Goal: Find specific page/section: Find specific page/section

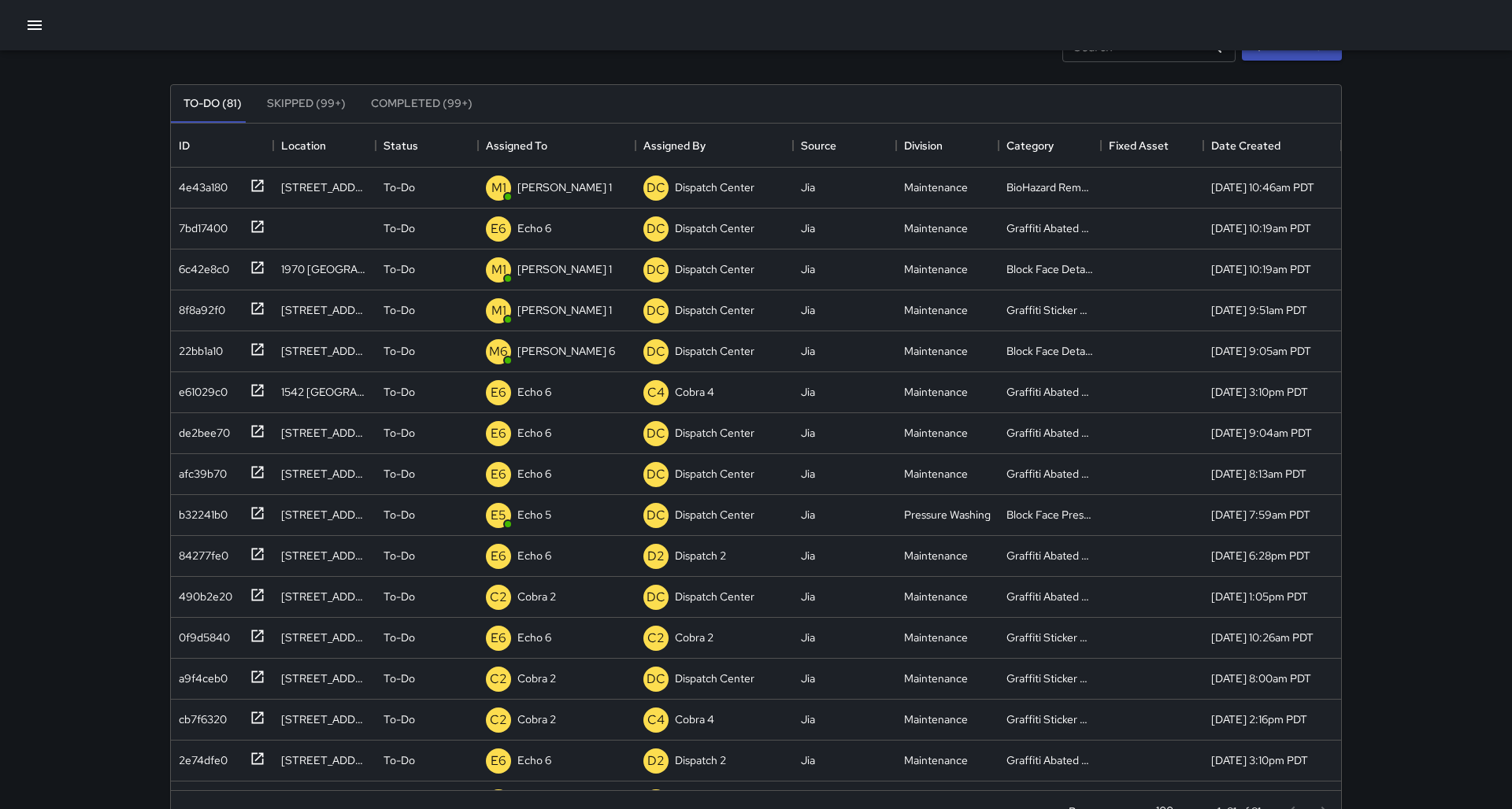
scroll to position [218, 0]
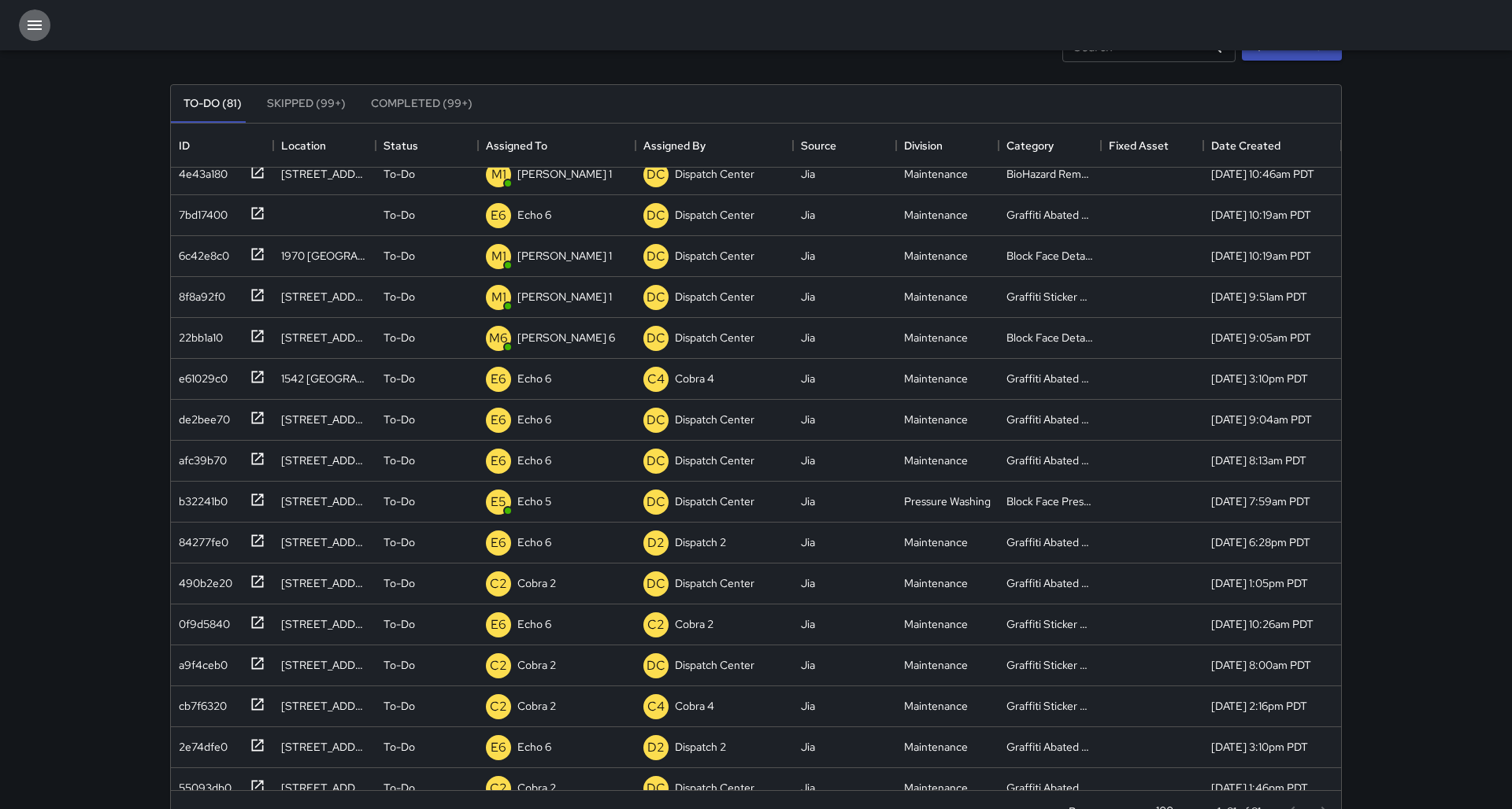
click at [30, 25] on icon "button" at bounding box center [34, 25] width 14 height 10
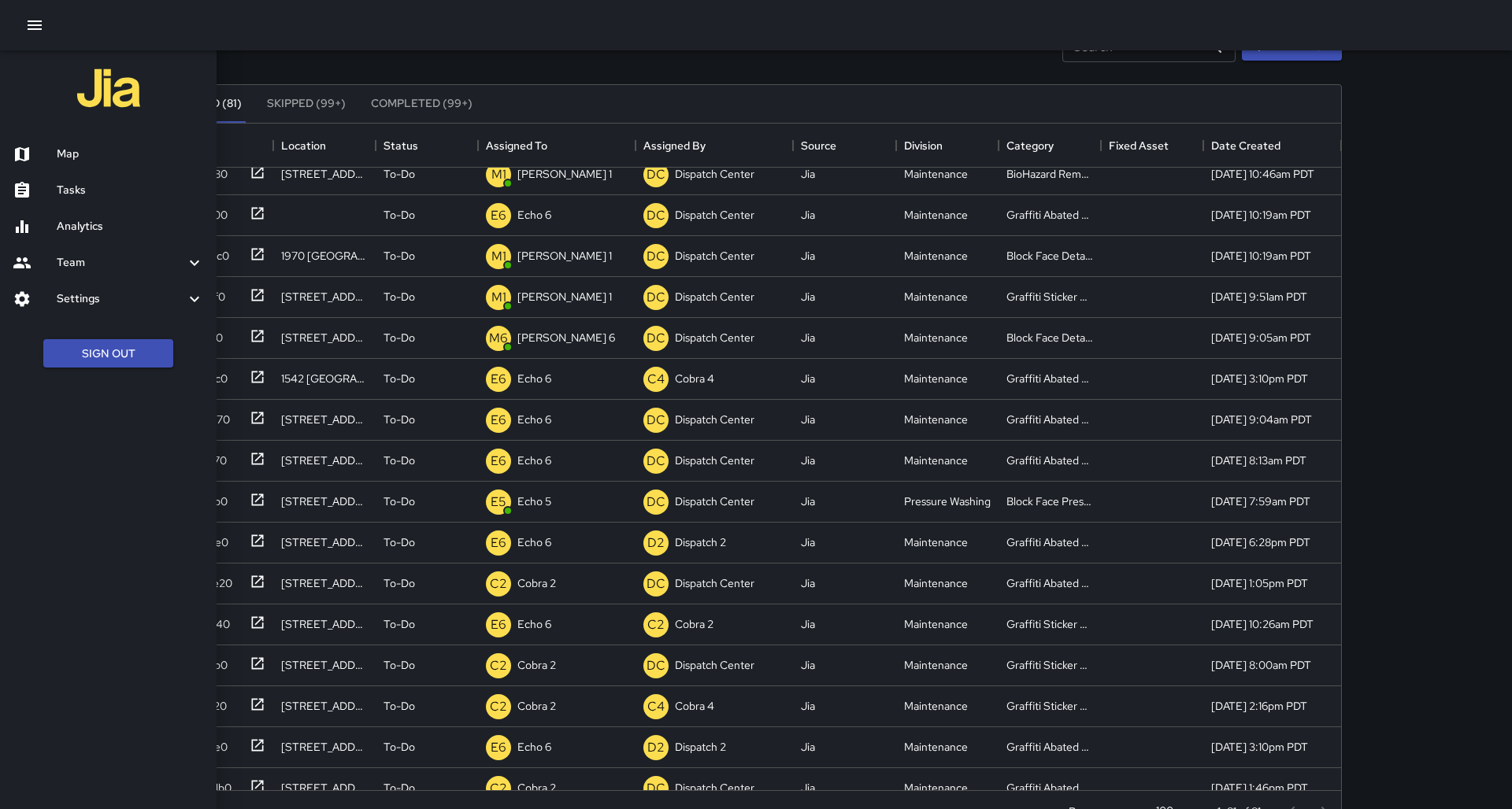
click at [141, 192] on div "Tasks" at bounding box center [108, 190] width 216 height 36
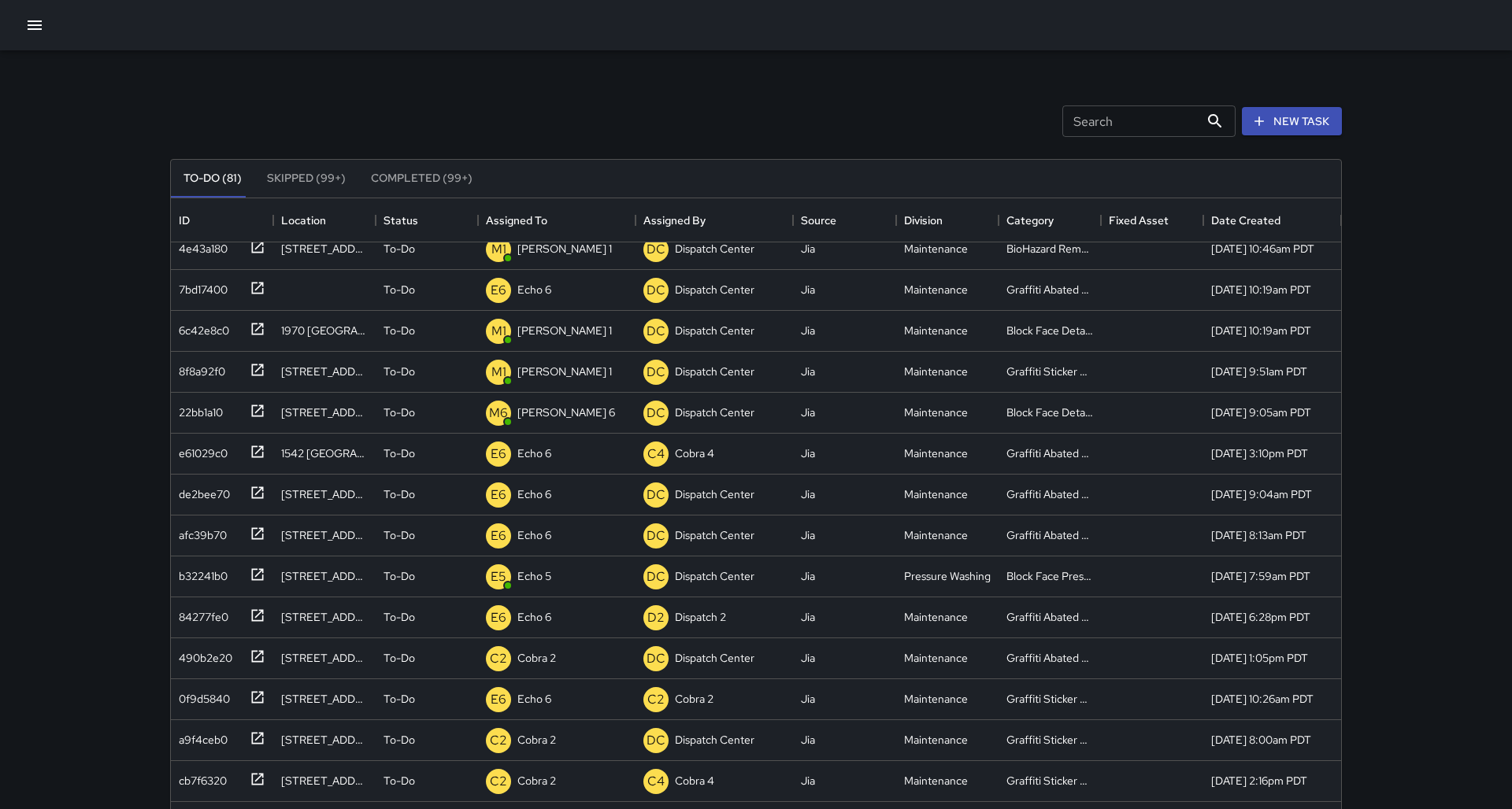
scroll to position [0, 0]
click at [45, 51] on div "Search Search New Task To-Do (81) Skipped (99+) Completed (99+) ID Location Sta…" at bounding box center [756, 465] width 1512 height 929
click at [33, 29] on icon "button" at bounding box center [34, 25] width 14 height 10
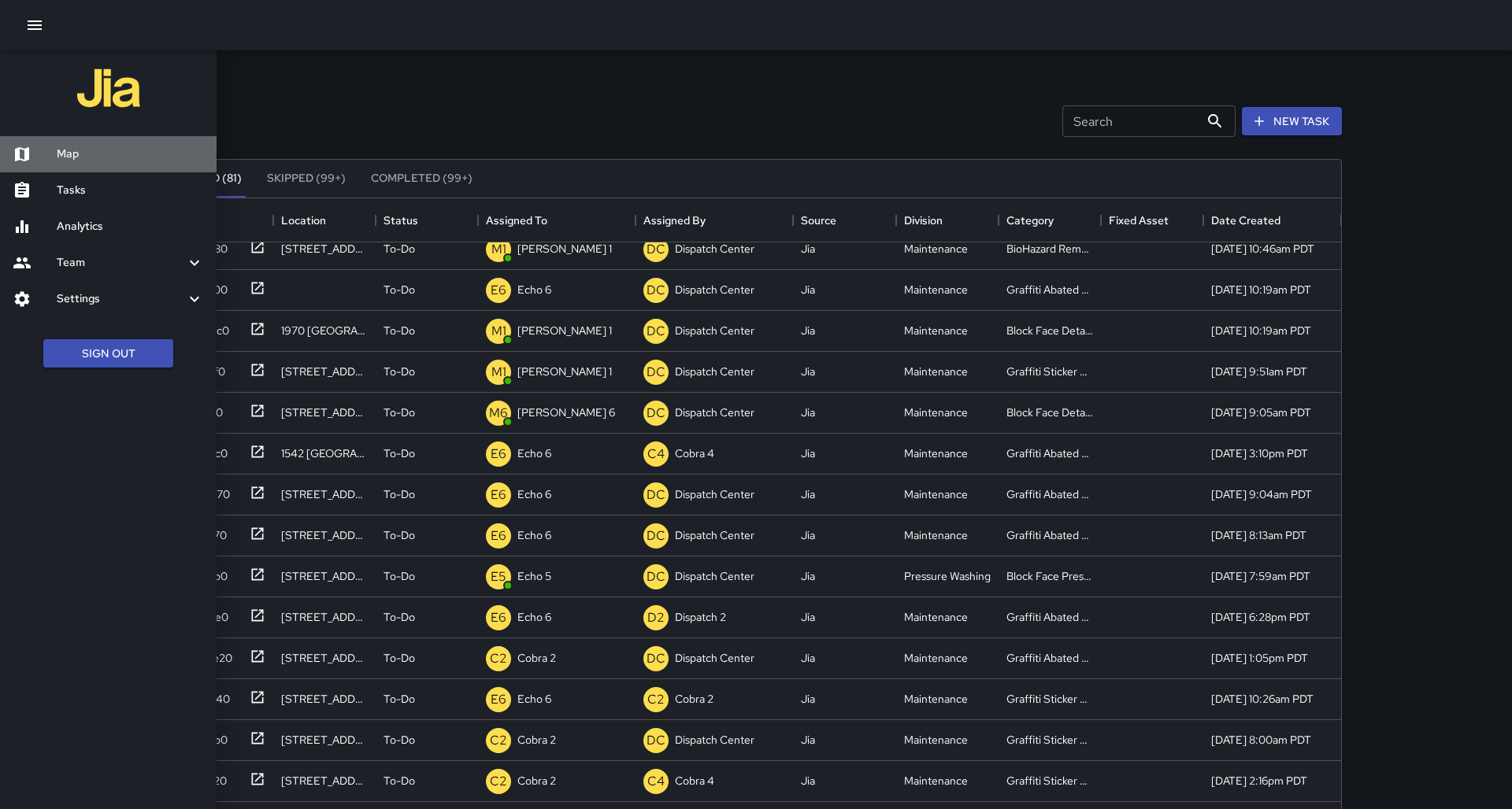
click at [123, 155] on h6 "Map" at bounding box center [131, 155] width 148 height 18
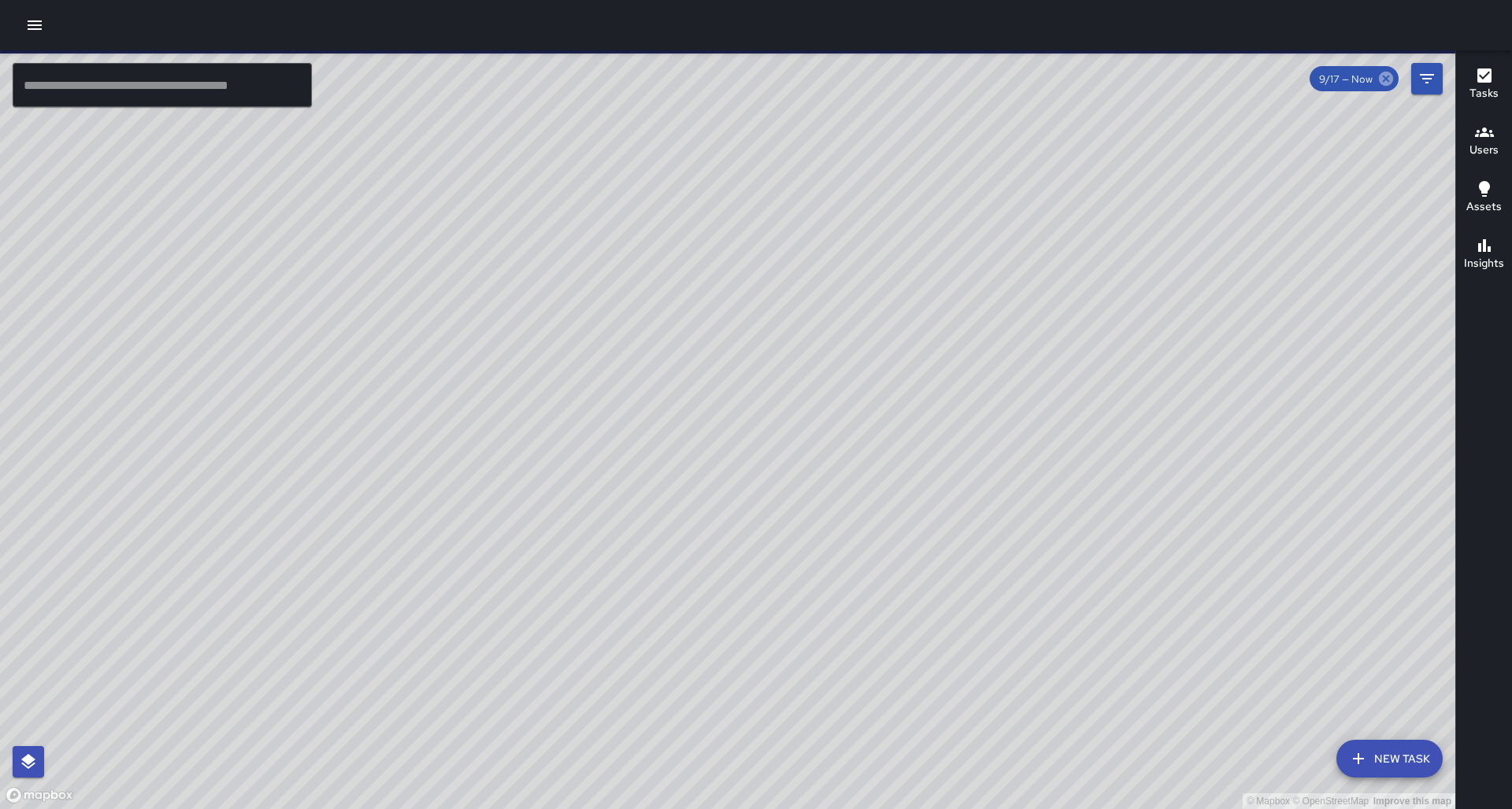
click at [1389, 86] on icon at bounding box center [1385, 79] width 18 height 18
click at [1425, 72] on icon "Filters" at bounding box center [1427, 79] width 19 height 19
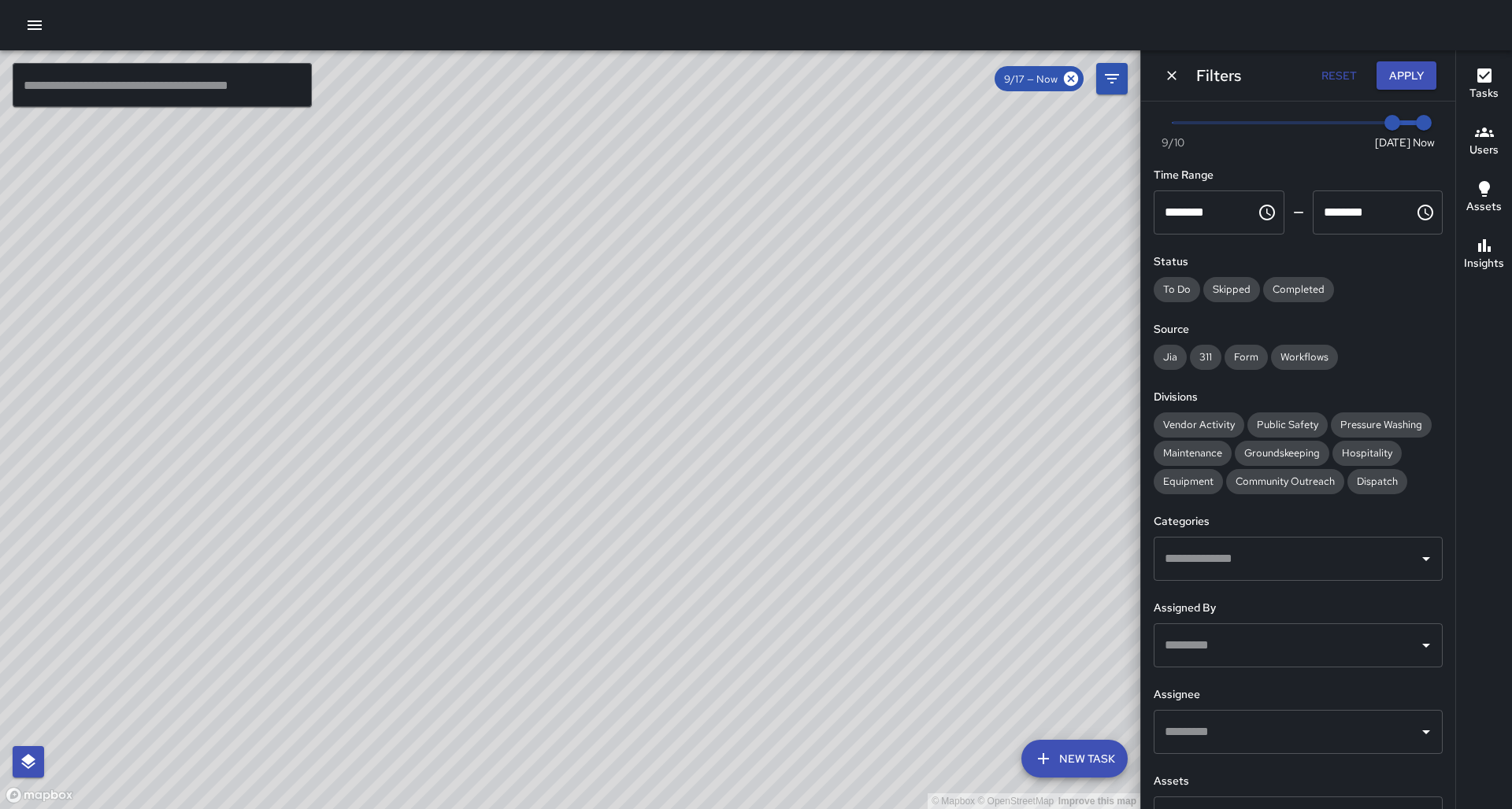
scroll to position [26, 0]
click at [1176, 711] on div "​" at bounding box center [1298, 733] width 289 height 44
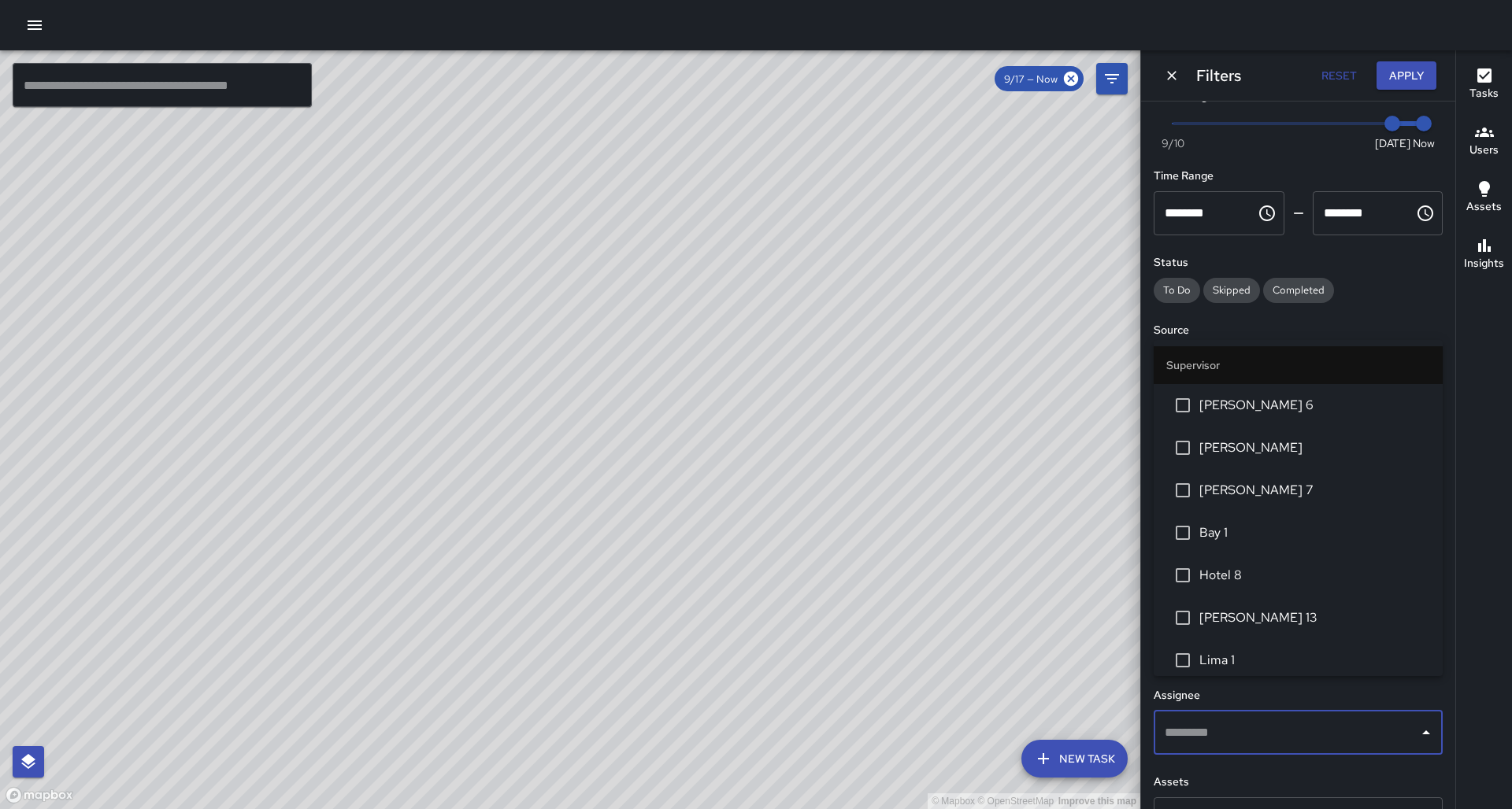
scroll to position [0, 0]
type input "********"
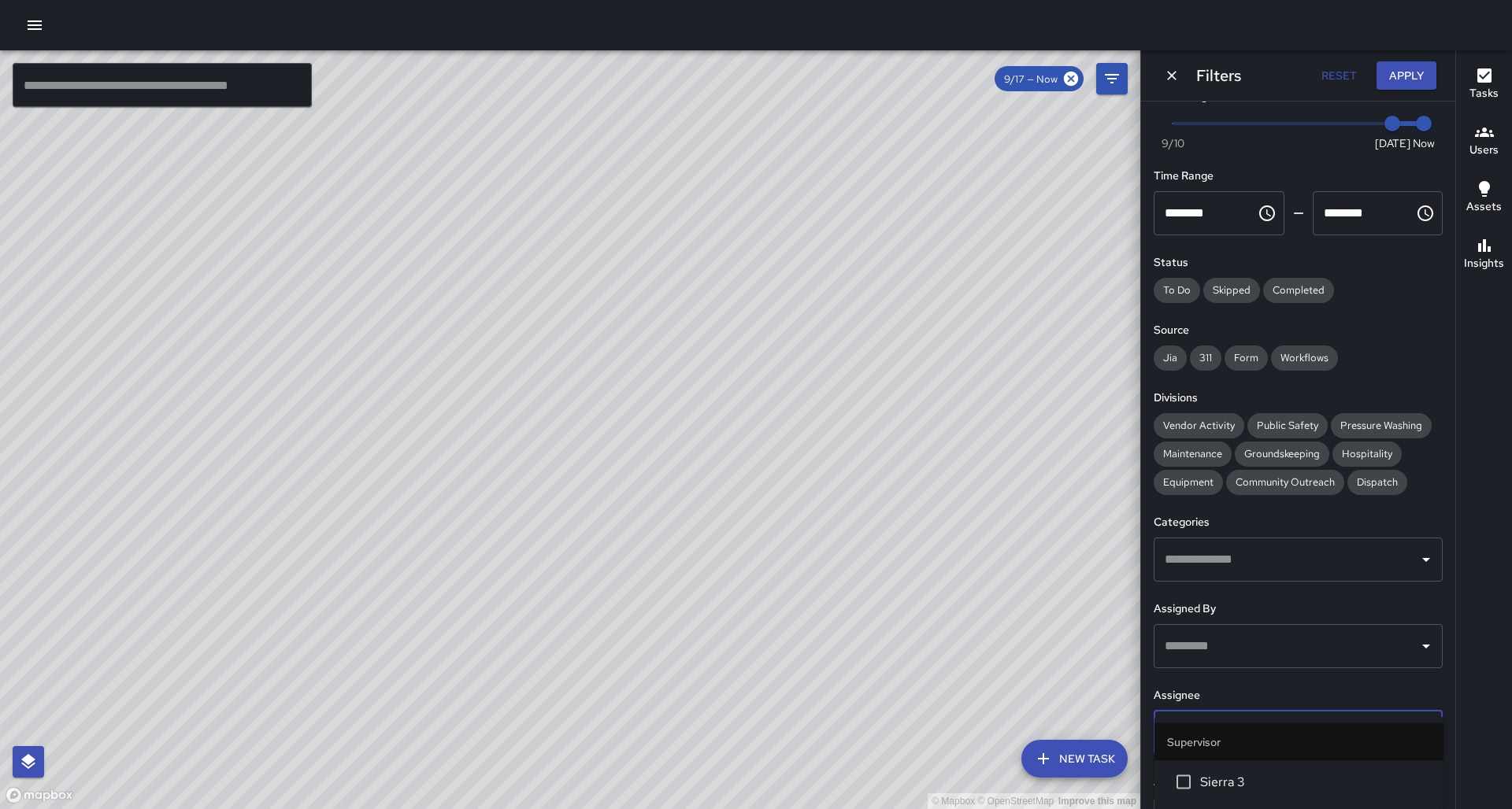
scroll to position [0, 1]
click at [1245, 792] on li "Sierra 3" at bounding box center [1299, 782] width 289 height 42
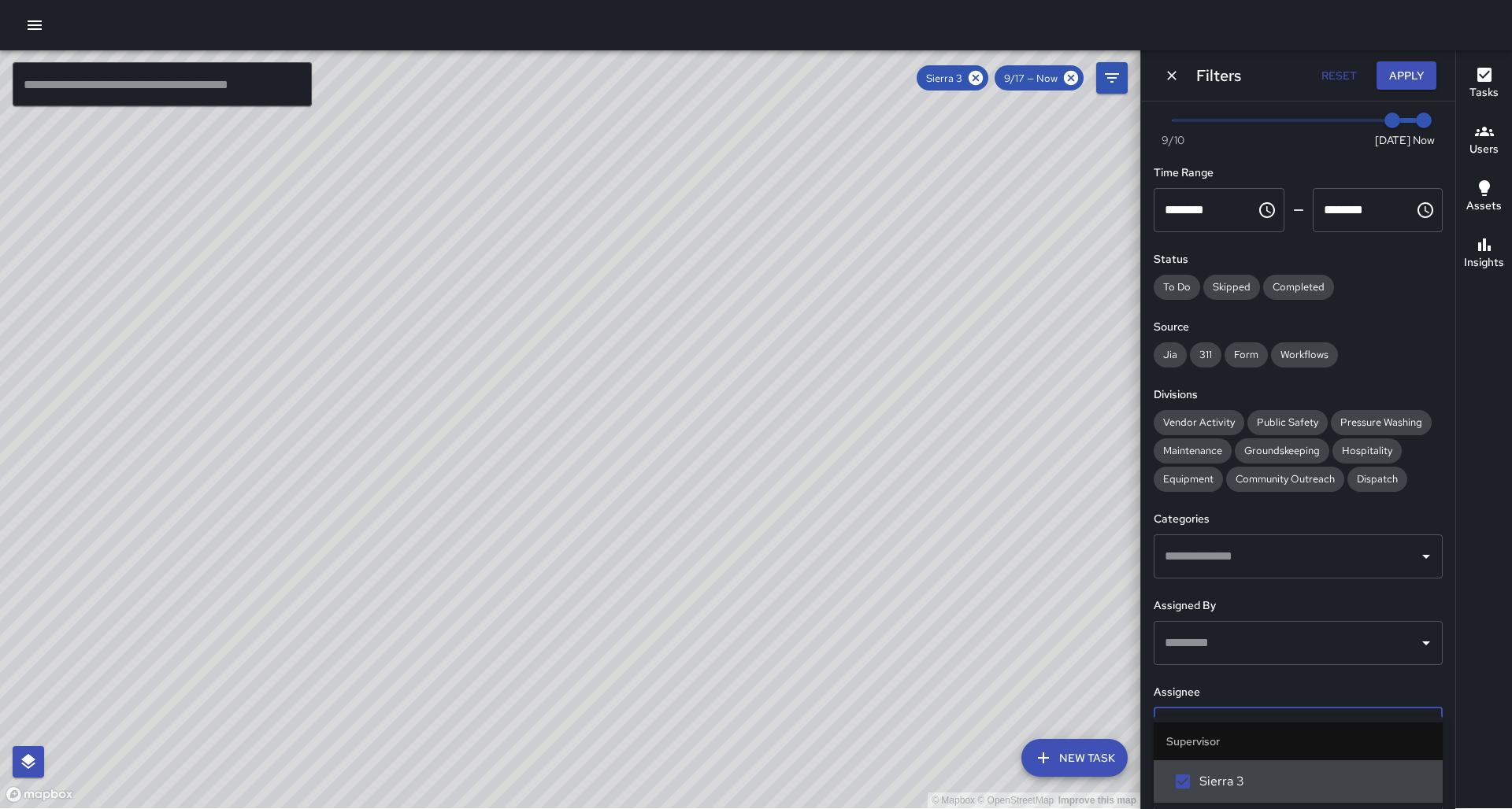
scroll to position [0, 0]
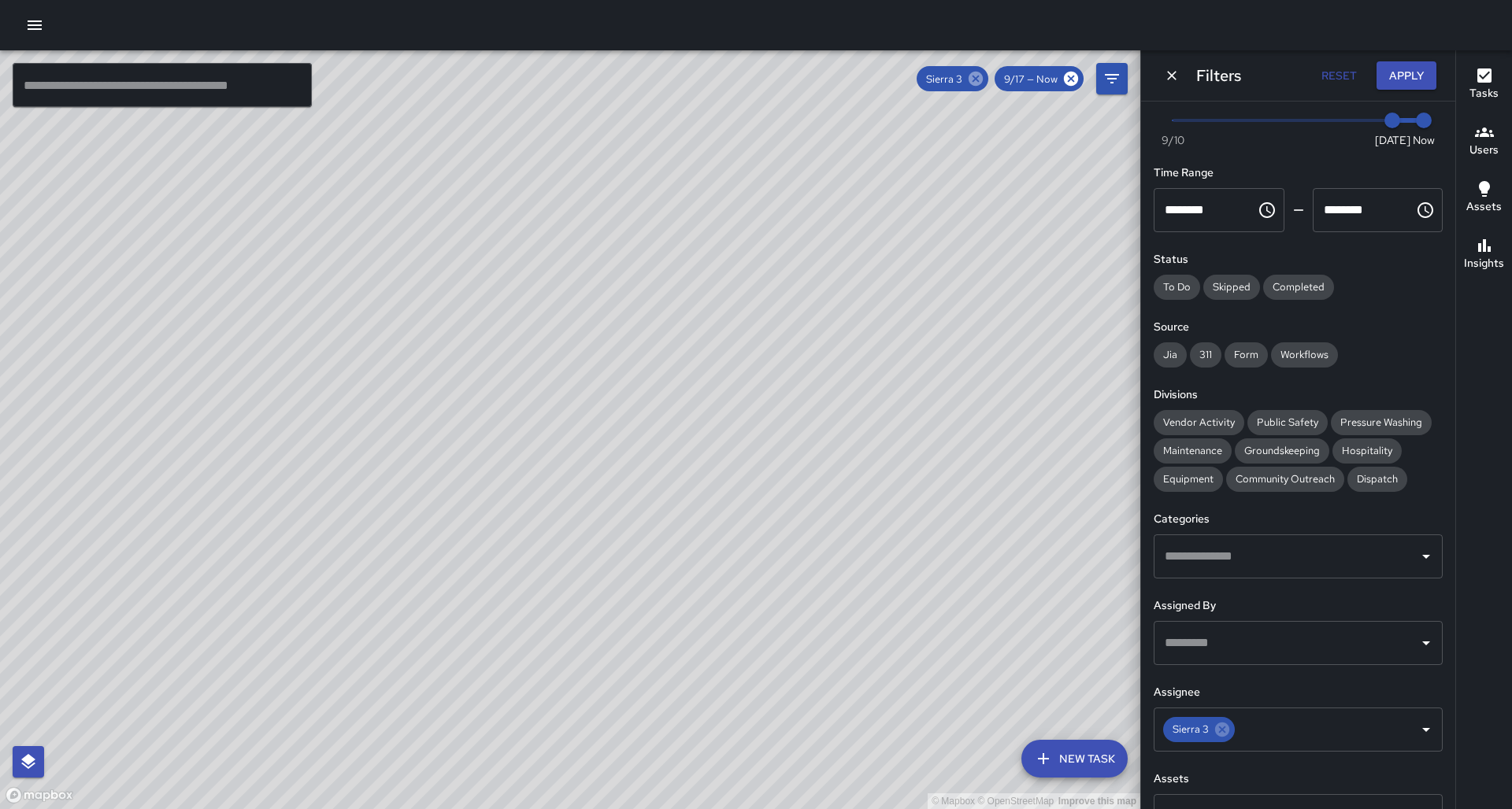
click at [982, 84] on icon at bounding box center [975, 79] width 14 height 14
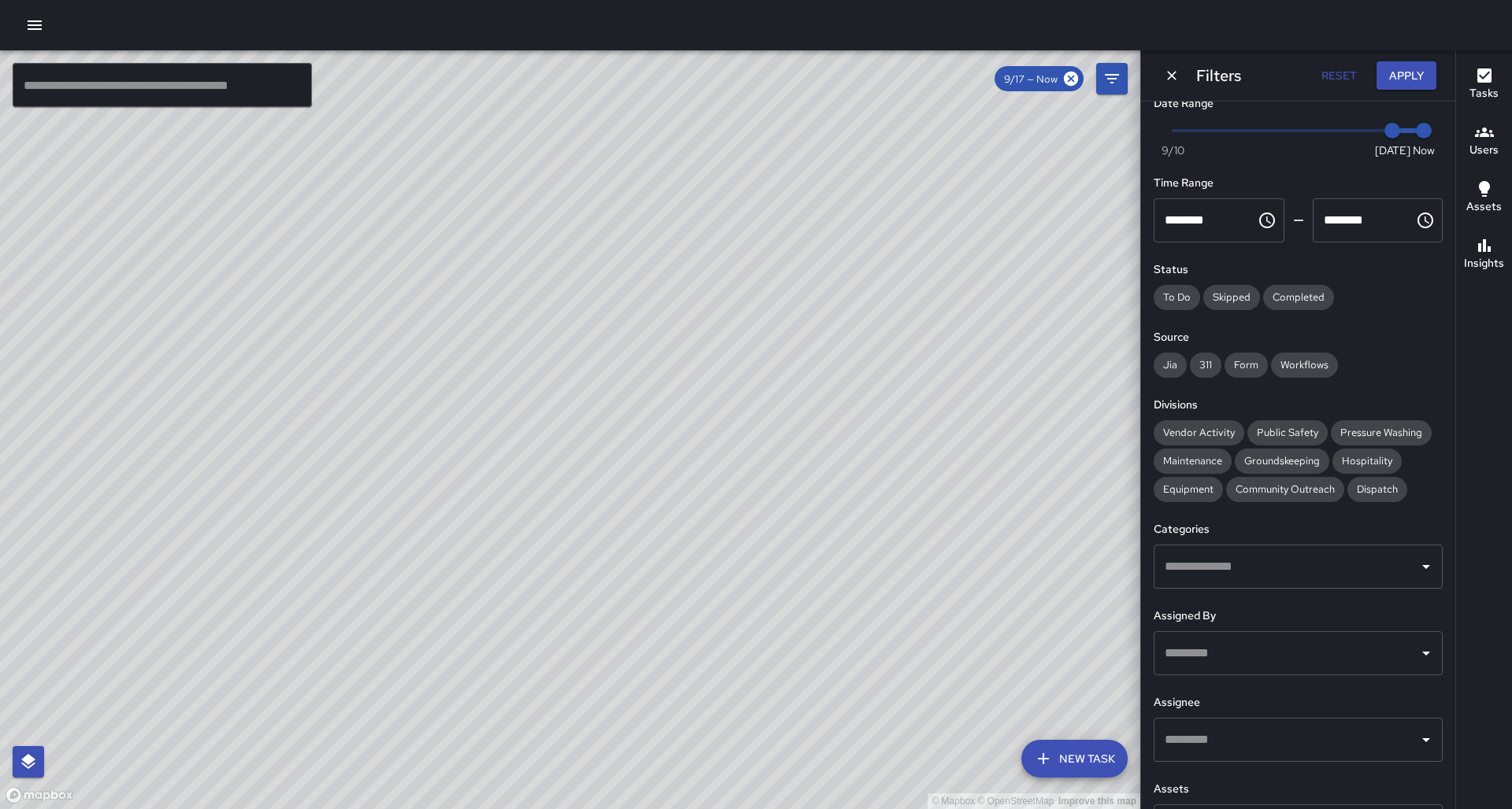
click at [173, 93] on input "text" at bounding box center [162, 85] width 300 height 44
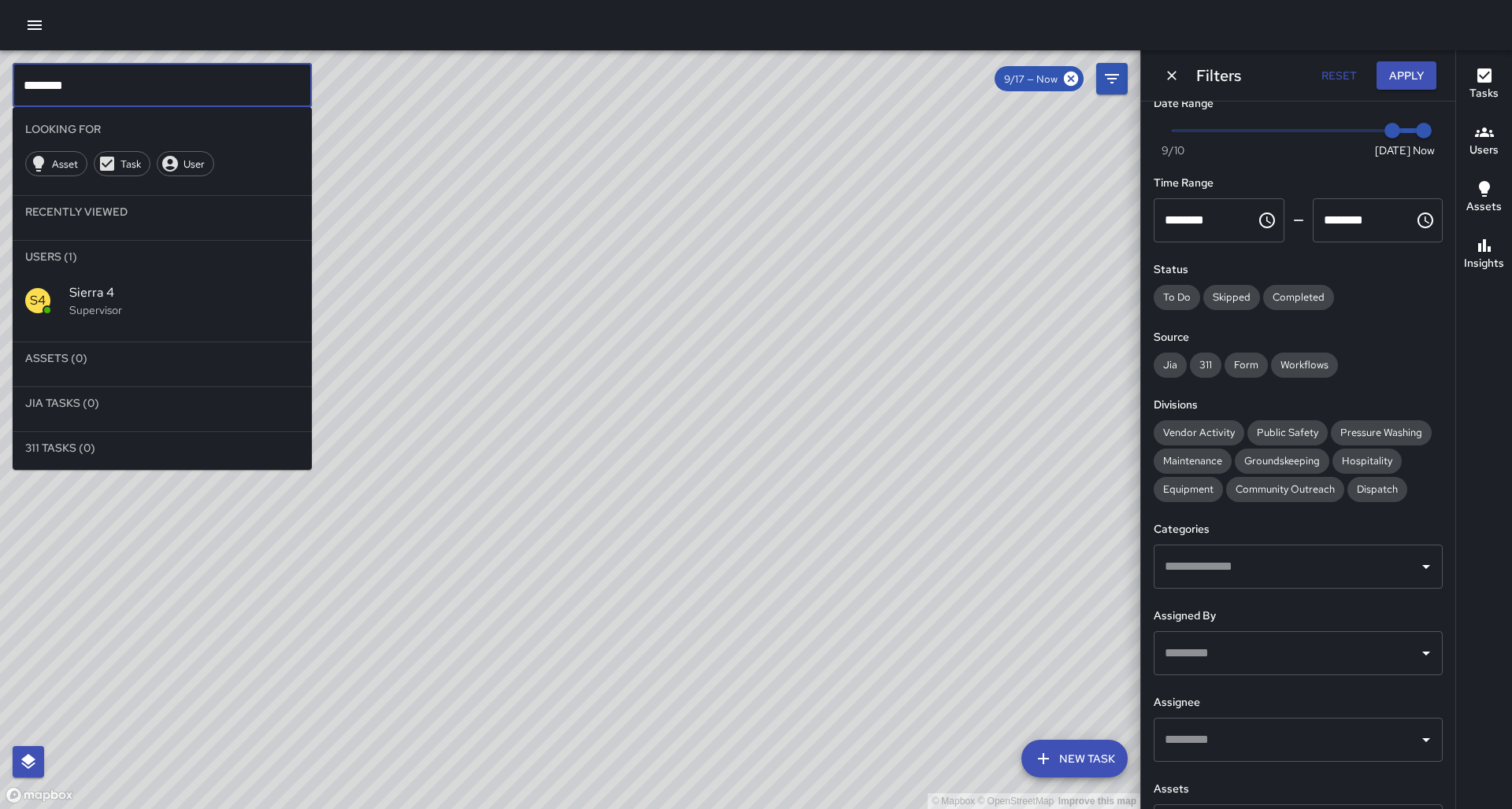
type input "********"
click at [130, 284] on span "Sierra 4" at bounding box center [184, 293] width 230 height 19
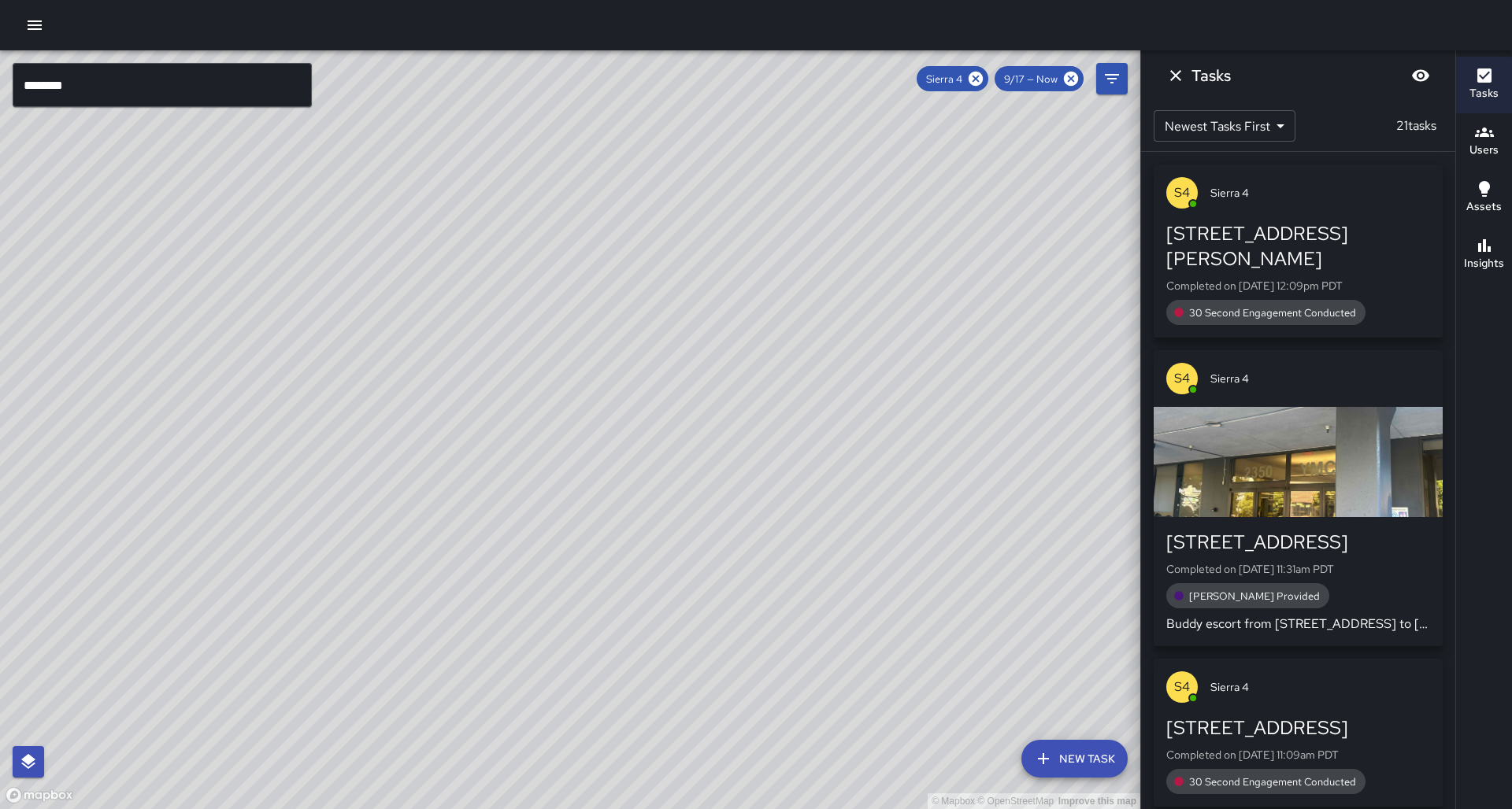
drag, startPoint x: 747, startPoint y: 188, endPoint x: 693, endPoint y: 285, distance: 111.0
click at [696, 288] on div "© Mapbox © OpenStreetMap Improve this map" at bounding box center [570, 430] width 1140 height 759
drag, startPoint x: 814, startPoint y: 178, endPoint x: 806, endPoint y: 289, distance: 111.3
click at [801, 294] on div "© Mapbox © OpenStreetMap Improve this map" at bounding box center [570, 430] width 1140 height 759
drag, startPoint x: 850, startPoint y: 241, endPoint x: 819, endPoint y: 326, distance: 90.5
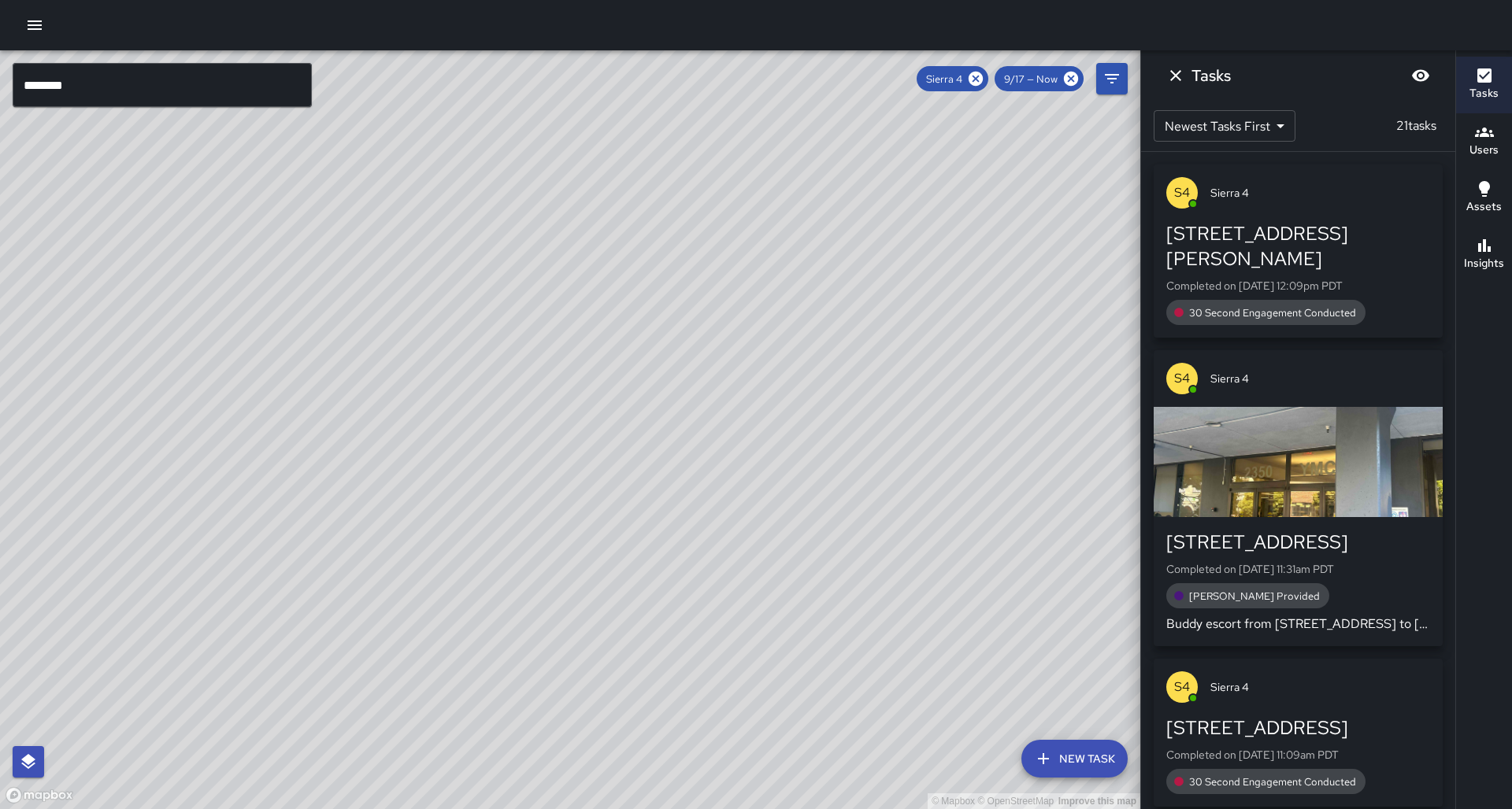
click at [819, 326] on div "© Mapbox © OpenStreetMap Improve this map" at bounding box center [570, 430] width 1140 height 759
drag, startPoint x: 818, startPoint y: 322, endPoint x: 822, endPoint y: 391, distance: 69.1
click at [821, 392] on div "© Mapbox © OpenStreetMap Improve this map" at bounding box center [570, 430] width 1140 height 759
click at [982, 83] on icon at bounding box center [975, 79] width 14 height 14
